Goal: Navigation & Orientation: Understand site structure

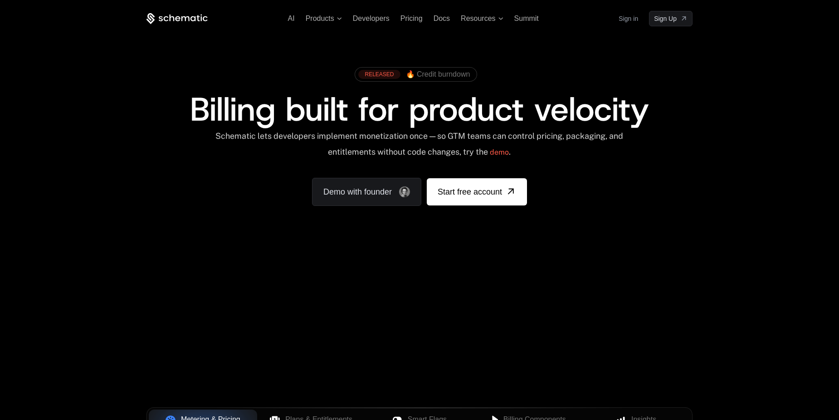
click at [638, 15] on link "Sign in" at bounding box center [627, 18] width 19 height 15
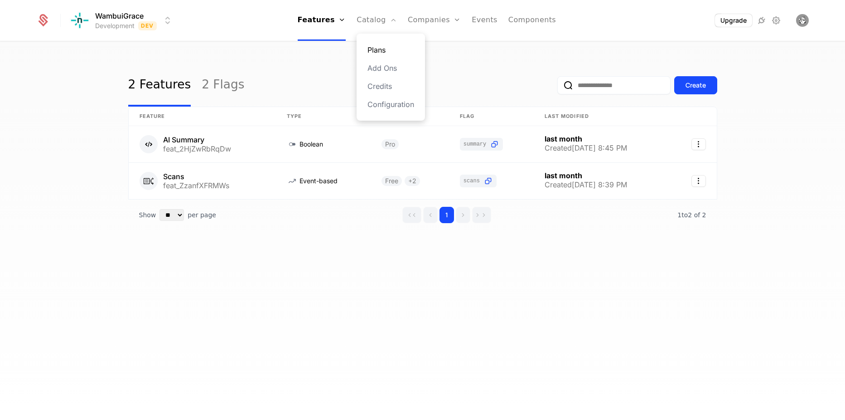
click at [386, 44] on link "Plans" at bounding box center [391, 49] width 47 height 11
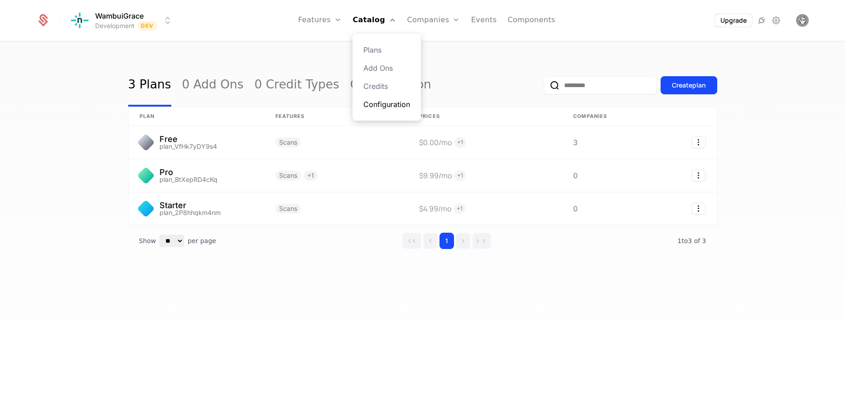
click at [396, 99] on link "Configuration" at bounding box center [387, 104] width 47 height 11
